Goal: Transaction & Acquisition: Purchase product/service

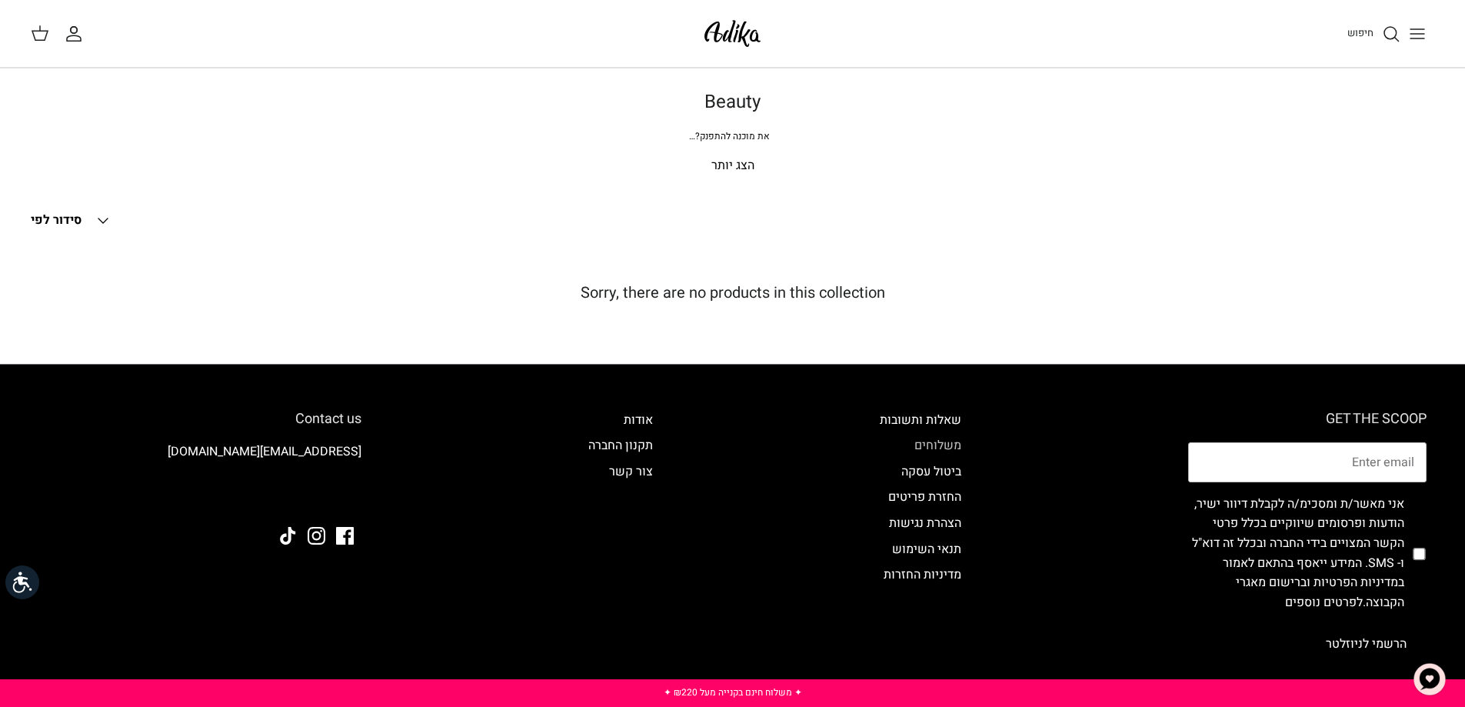
click at [945, 439] on link "משלוחים" at bounding box center [938, 445] width 47 height 18
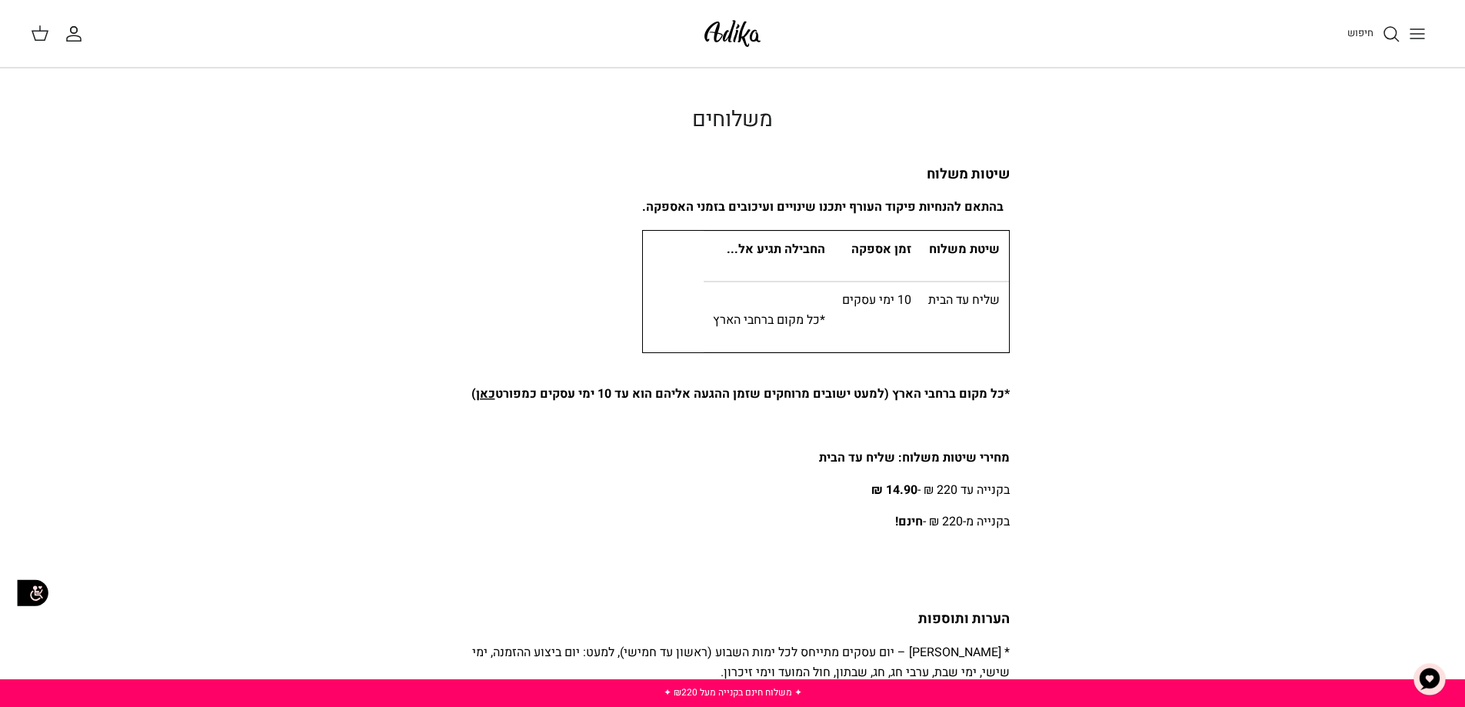
click at [740, 27] on img at bounding box center [732, 33] width 65 height 36
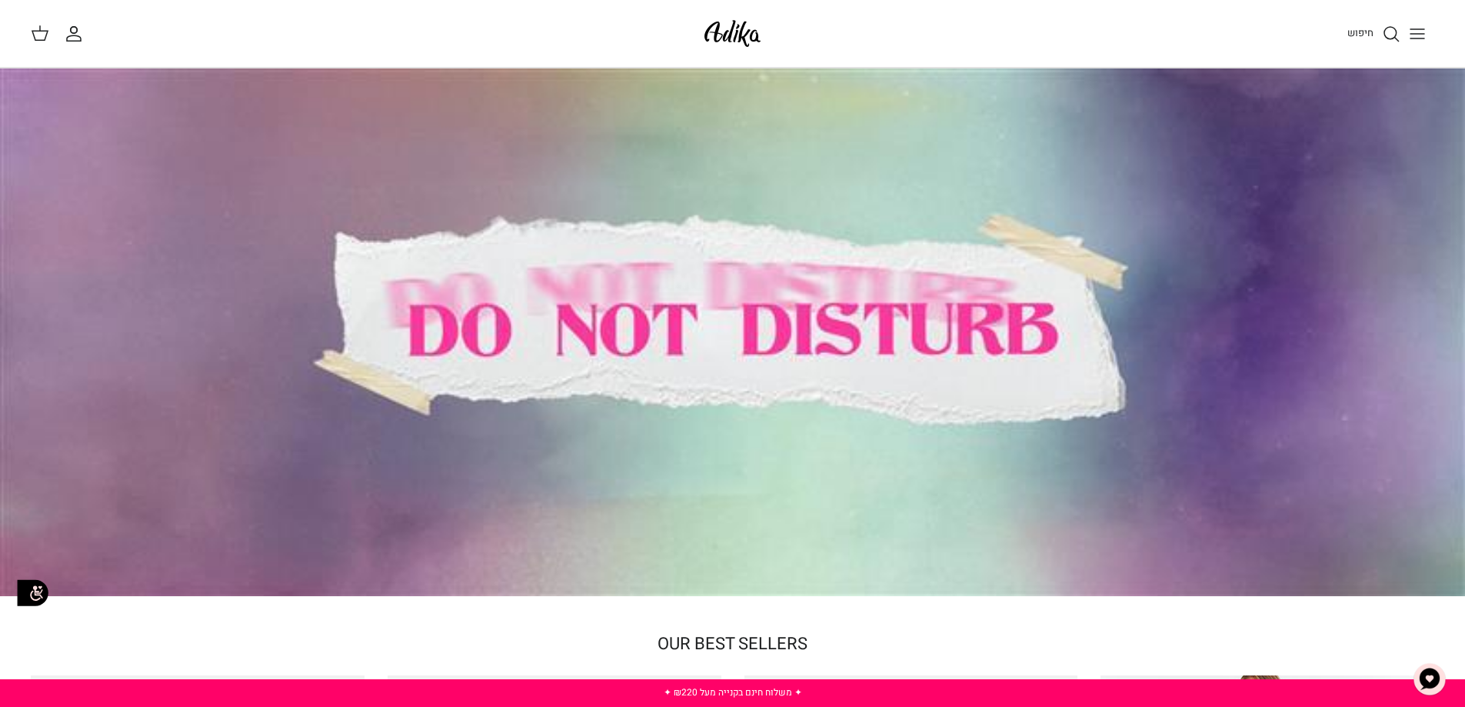
click at [1388, 33] on icon "חיפוש" at bounding box center [1391, 34] width 18 height 18
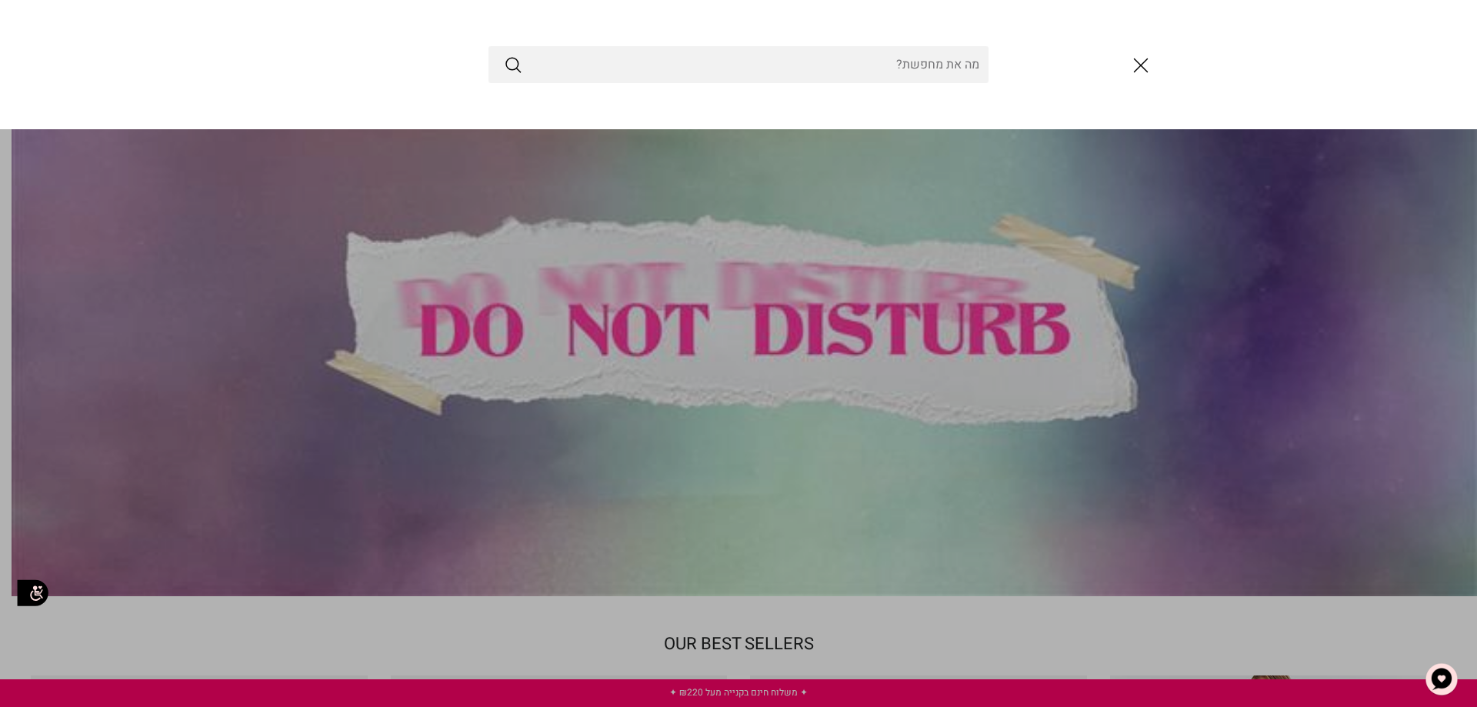
click at [918, 68] on input "Search Store" at bounding box center [738, 64] width 500 height 37
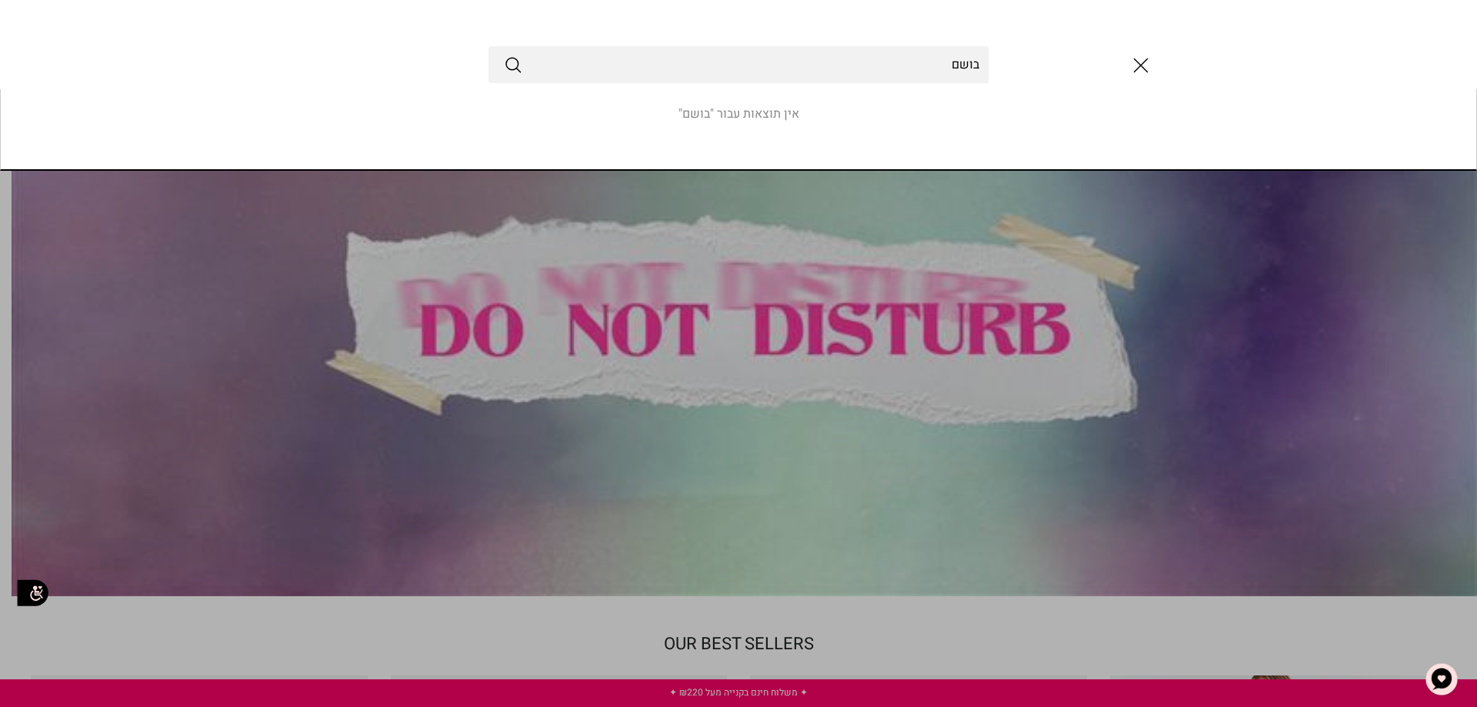
type input "בושם"
